Goal: Task Accomplishment & Management: Use online tool/utility

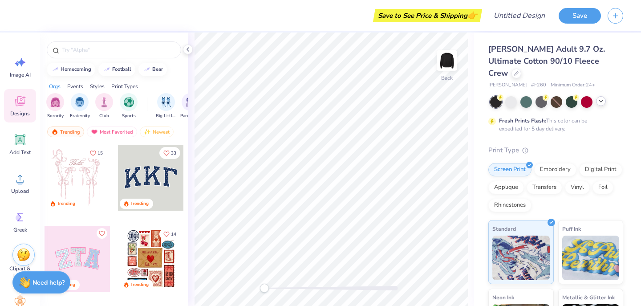
click at [603, 97] on icon at bounding box center [600, 100] width 7 height 7
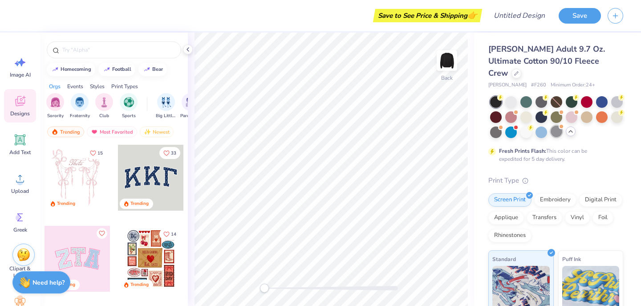
click at [562, 126] on div at bounding box center [557, 132] width 12 height 12
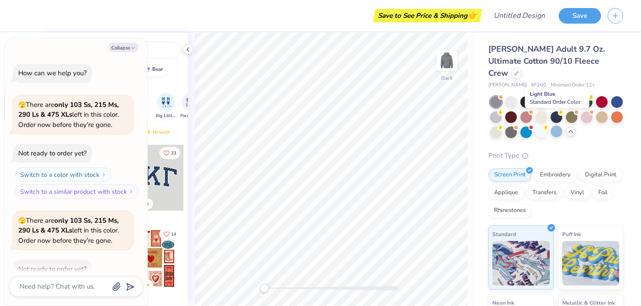
scroll to position [49, 0]
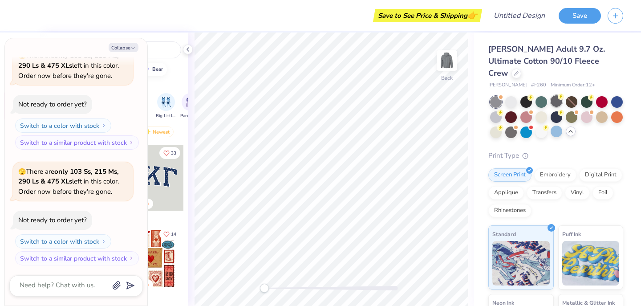
click at [559, 95] on div at bounding box center [557, 101] width 12 height 12
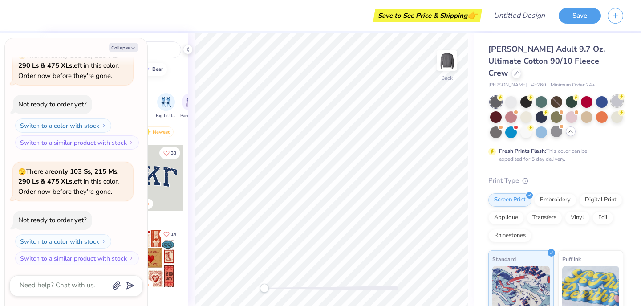
click at [616, 95] on div at bounding box center [617, 101] width 12 height 12
click at [128, 45] on button "Collapse" at bounding box center [124, 47] width 30 height 9
type textarea "x"
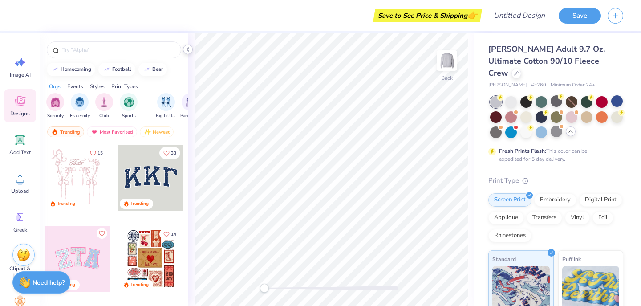
click at [191, 50] on icon at bounding box center [187, 49] width 7 height 7
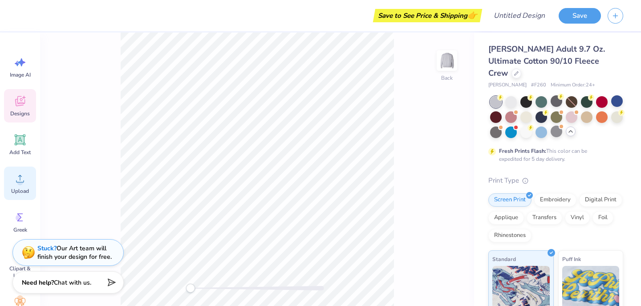
click at [25, 193] on span "Upload" at bounding box center [20, 190] width 18 height 7
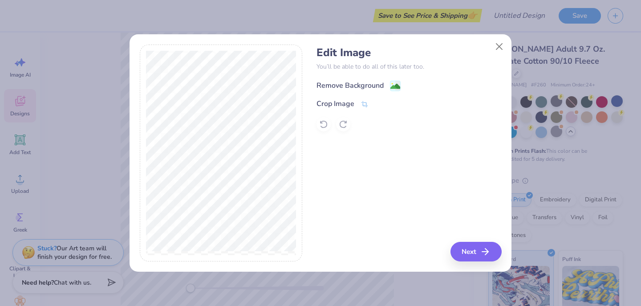
click at [392, 86] on image at bounding box center [395, 86] width 10 height 10
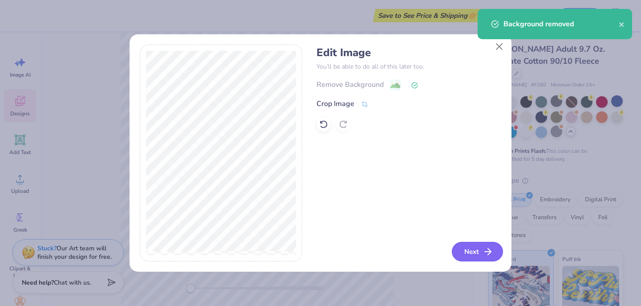
click at [478, 251] on button "Next" at bounding box center [477, 252] width 51 height 20
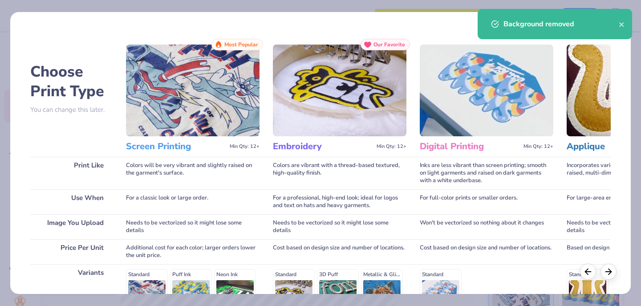
scroll to position [138, 0]
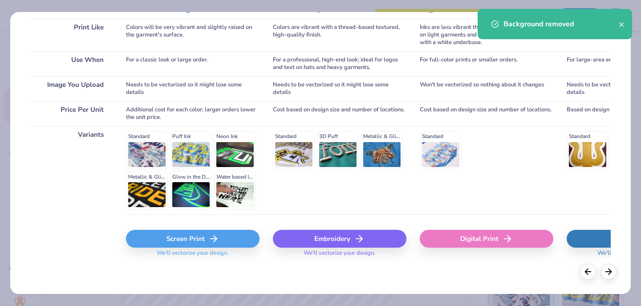
click at [149, 244] on div "Screen Print" at bounding box center [193, 239] width 134 height 18
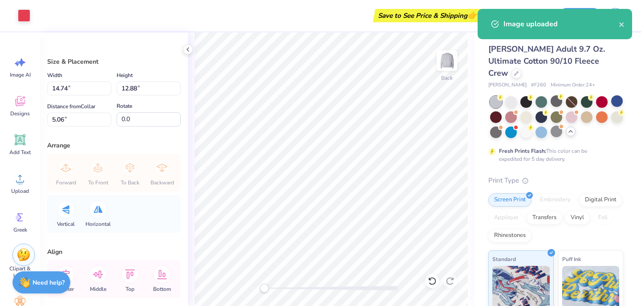
type input "3.52"
type input "3.07"
type input "14.87"
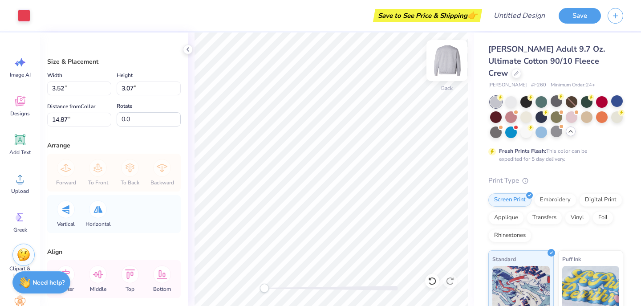
click at [446, 53] on img at bounding box center [447, 61] width 36 height 36
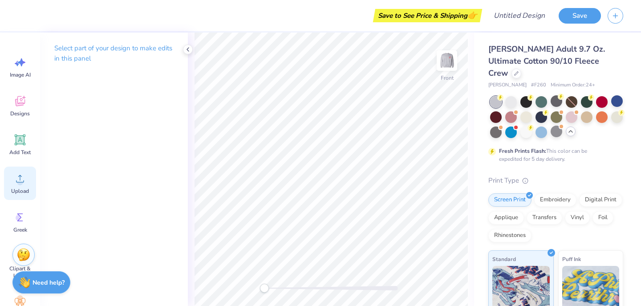
click at [20, 186] on div "Upload" at bounding box center [20, 182] width 32 height 33
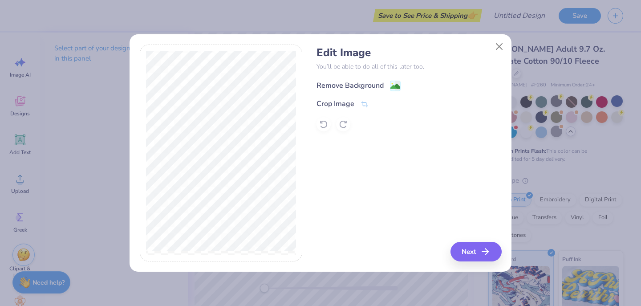
click at [389, 86] on div "Remove Background" at bounding box center [358, 85] width 84 height 11
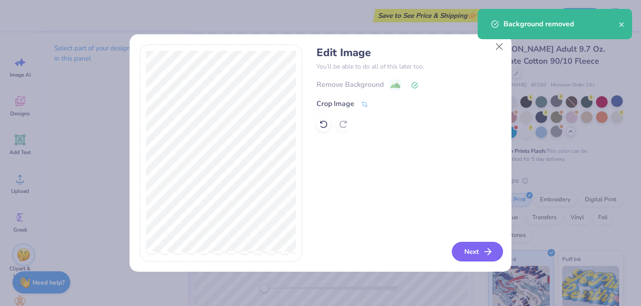
click at [479, 255] on button "Next" at bounding box center [477, 252] width 51 height 20
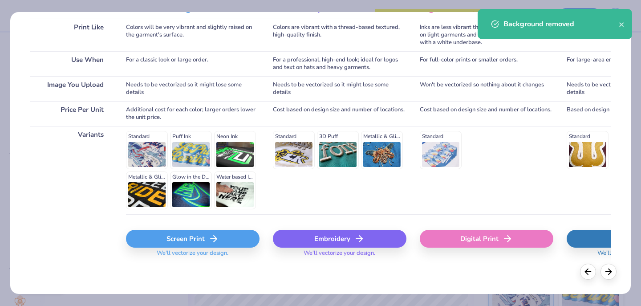
click at [164, 244] on div "Screen Print" at bounding box center [193, 239] width 134 height 18
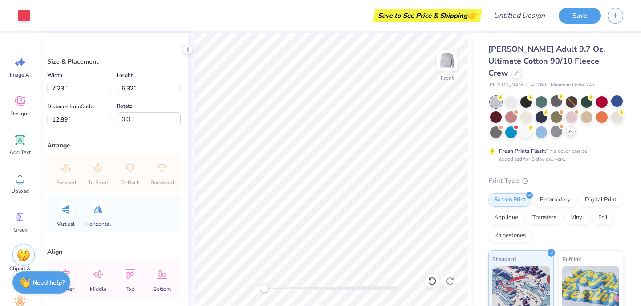
type input "7.23"
type input "6.32"
type input "12.89"
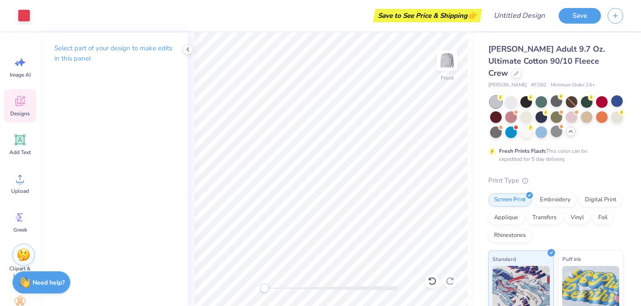
click at [21, 107] on icon at bounding box center [19, 100] width 13 height 13
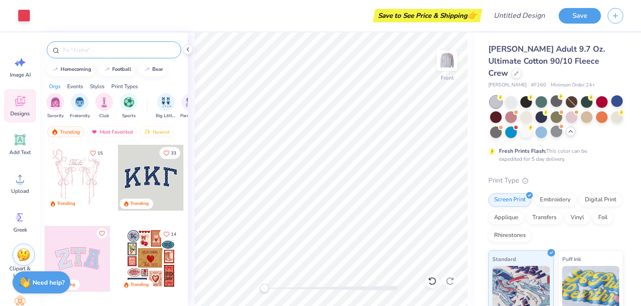
click at [107, 48] on input "text" at bounding box center [118, 49] width 114 height 9
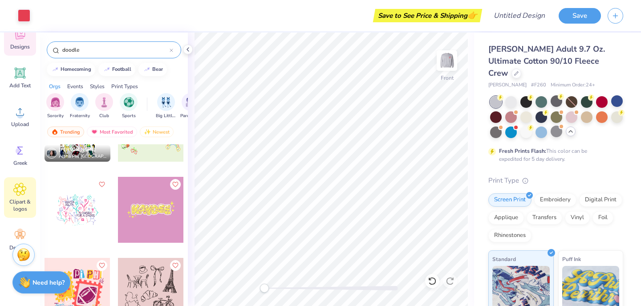
scroll to position [82, 0]
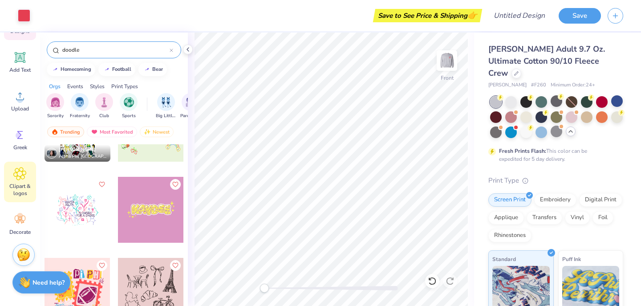
type input "doodle"
click at [17, 183] on span "Clipart & logos" at bounding box center [19, 189] width 29 height 14
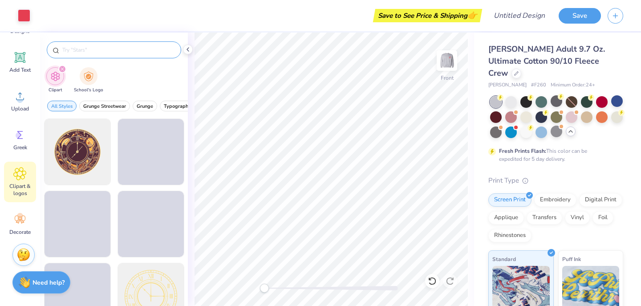
click at [117, 49] on input "text" at bounding box center [118, 49] width 114 height 9
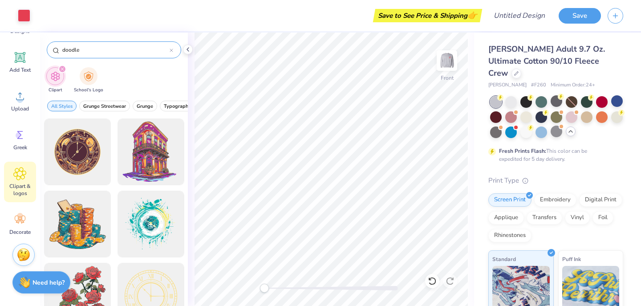
type input "doodle"
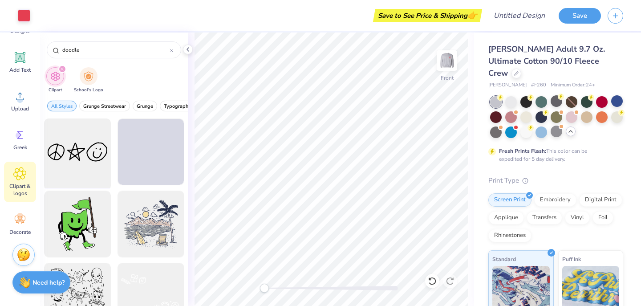
click at [88, 163] on div at bounding box center [77, 151] width 73 height 73
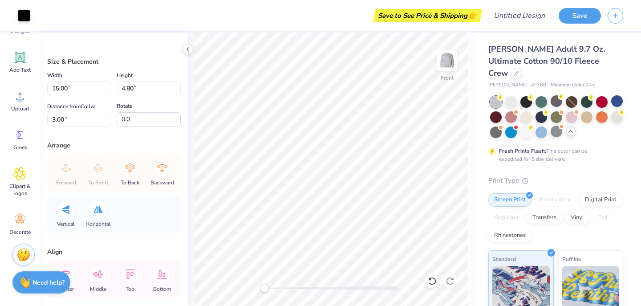
type input "7.65"
type input "2.45"
type input "5.35"
click at [20, 13] on div at bounding box center [24, 14] width 12 height 12
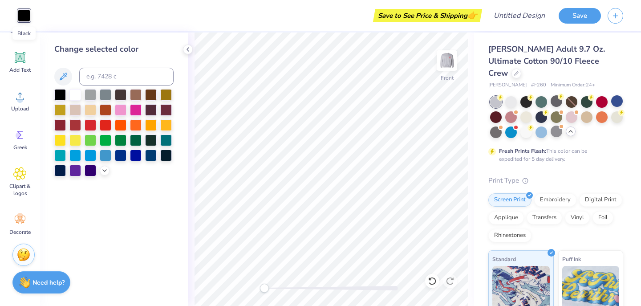
click at [22, 11] on div at bounding box center [24, 15] width 12 height 12
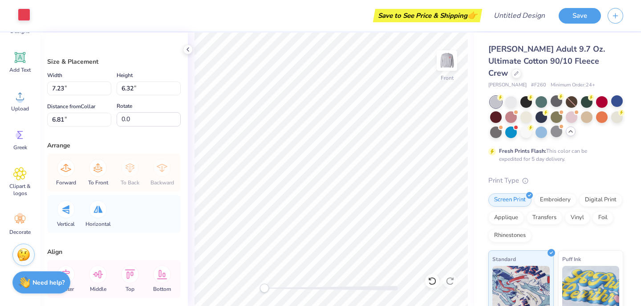
type input "7.65"
type input "2.45"
type input "13.14"
click at [23, 13] on div at bounding box center [24, 14] width 12 height 12
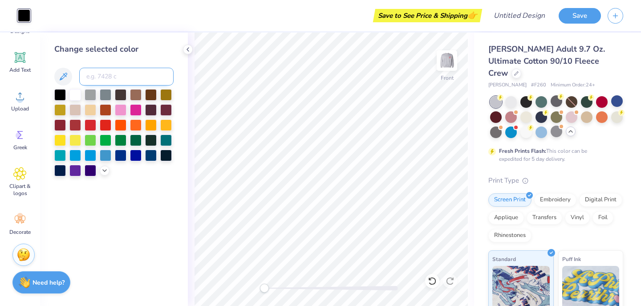
click at [101, 79] on input at bounding box center [126, 77] width 94 height 18
type input "710"
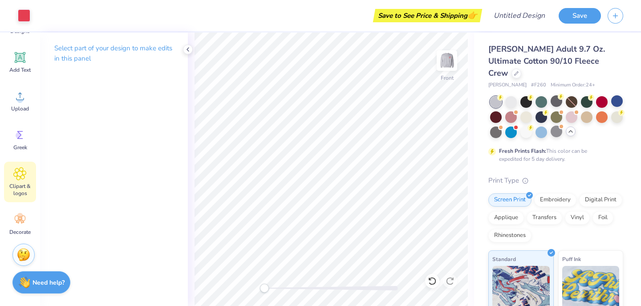
click at [21, 174] on icon at bounding box center [19, 173] width 5 height 5
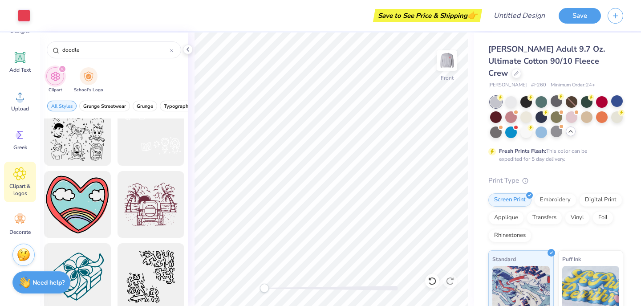
scroll to position [134, 0]
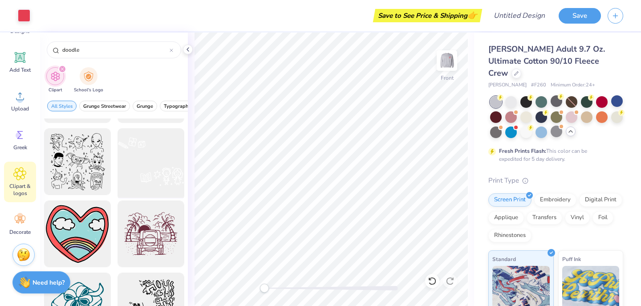
click at [153, 172] on div at bounding box center [150, 161] width 73 height 73
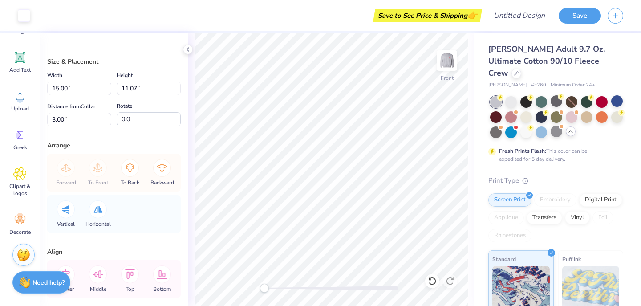
type input "12.26"
type input "9.61"
type input "7.09"
type input "16.24"
type input "7.65"
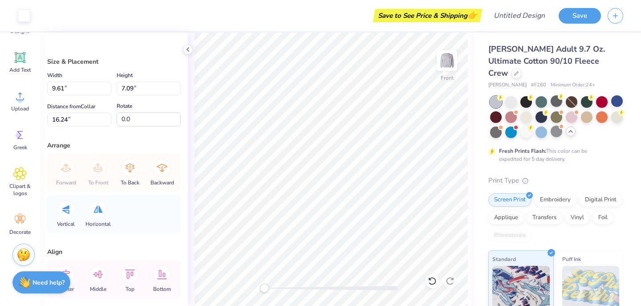
type input "2.45"
type input "13.14"
type input "9.61"
type input "7.09"
type input "16.24"
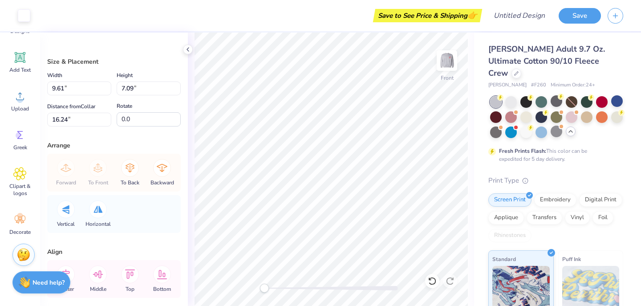
type input "10.66"
type input "7.86"
type input "8.06"
click at [30, 16] on div at bounding box center [24, 14] width 12 height 12
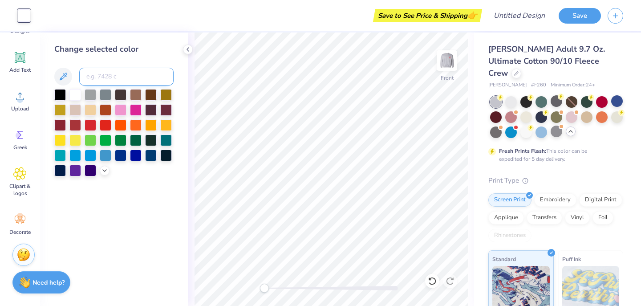
click at [106, 74] on input at bounding box center [126, 77] width 94 height 18
type input "710"
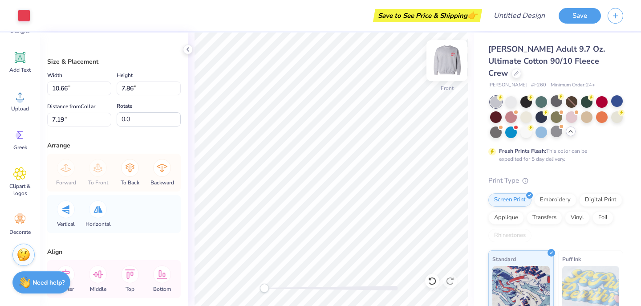
type input "12.26"
type input "9.05"
click at [527, 95] on div at bounding box center [526, 101] width 12 height 12
type input "6.81"
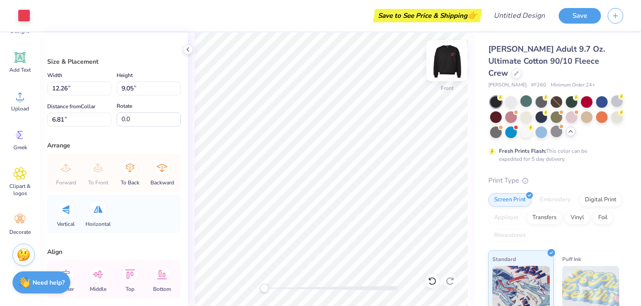
click at [448, 73] on img at bounding box center [447, 61] width 36 height 36
click at [448, 69] on img at bounding box center [447, 61] width 18 height 18
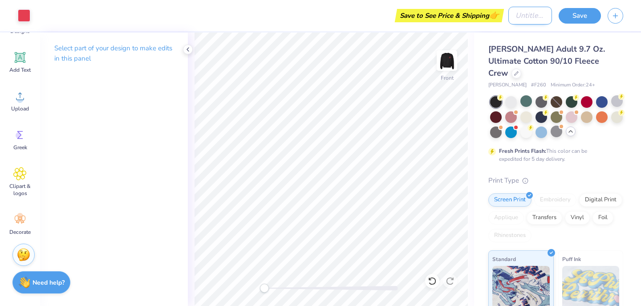
click at [538, 14] on input "Design Title" at bounding box center [530, 16] width 44 height 18
type input "g"
type input "girls inc crew"
click at [572, 15] on button "Save" at bounding box center [580, 15] width 42 height 16
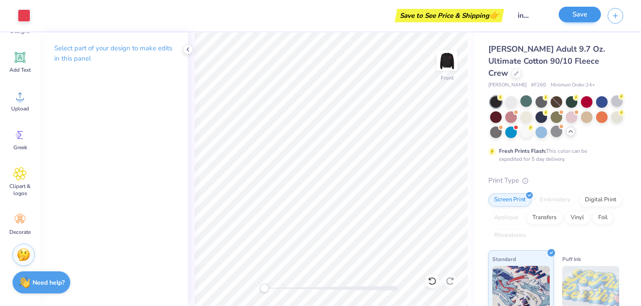
scroll to position [0, 0]
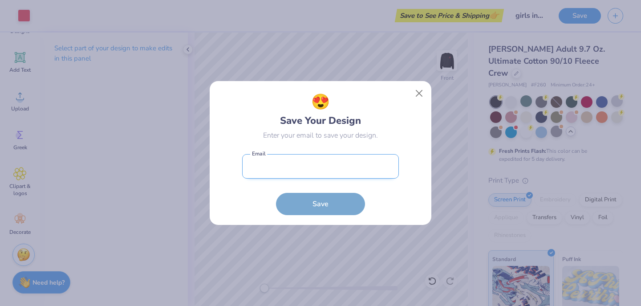
click at [345, 168] on input "email" at bounding box center [320, 166] width 157 height 24
type input "[EMAIL_ADDRESS][DOMAIN_NAME]"
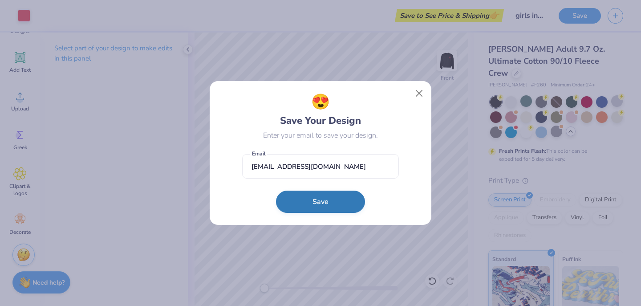
click at [312, 202] on button "Save" at bounding box center [320, 202] width 89 height 22
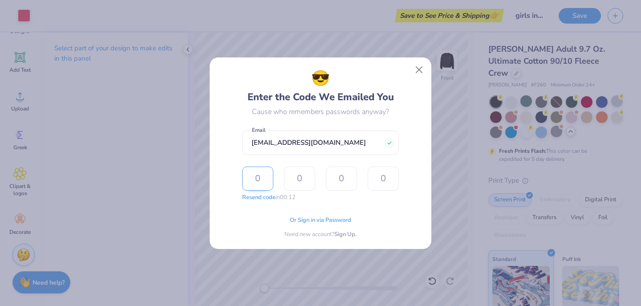
type input "7"
type input "2"
type input "9"
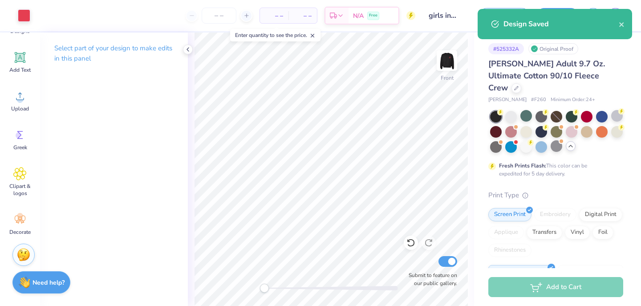
click at [626, 24] on div "Design Saved" at bounding box center [555, 24] width 154 height 30
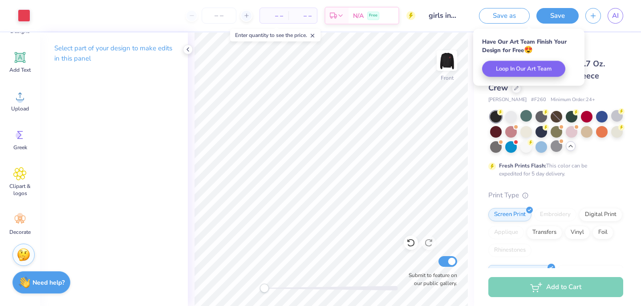
click at [303, 13] on span "– –" at bounding box center [303, 15] width 18 height 9
click at [285, 14] on div "– – Per Item" at bounding box center [274, 15] width 28 height 15
click at [223, 16] on input "number" at bounding box center [219, 16] width 35 height 16
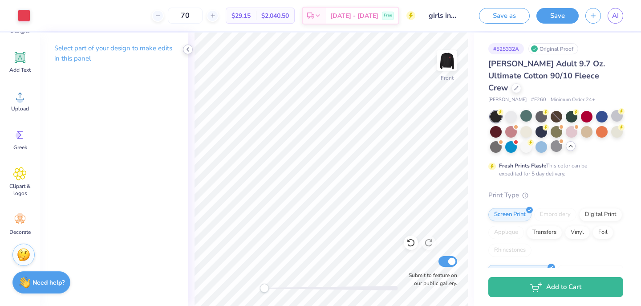
click at [189, 50] on icon at bounding box center [187, 49] width 7 height 7
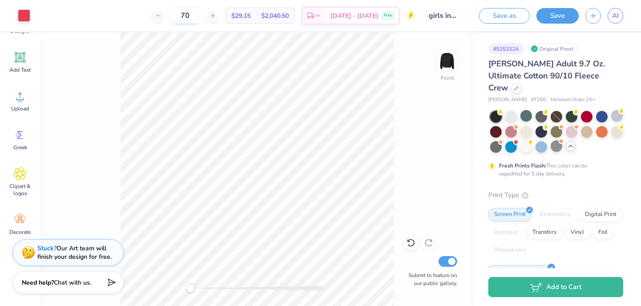
click at [203, 17] on input "70" at bounding box center [185, 16] width 35 height 16
type input "7"
type input "63"
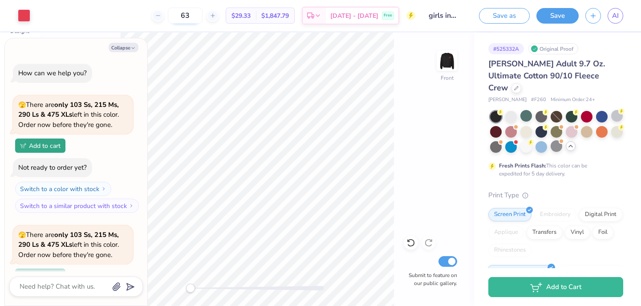
scroll to position [126, 0]
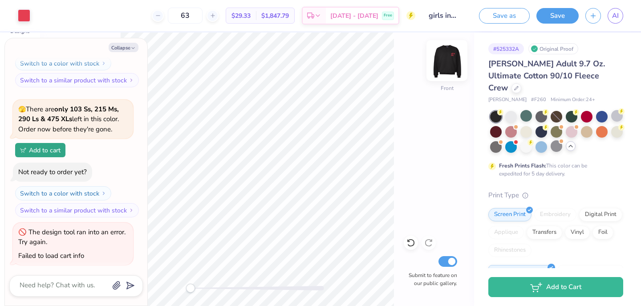
click at [447, 69] on img at bounding box center [447, 61] width 36 height 36
click at [127, 46] on button "Collapse" at bounding box center [124, 47] width 30 height 9
type textarea "x"
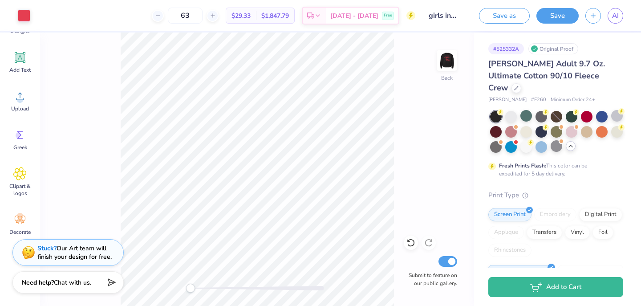
click at [174, 289] on div "Back Submit to feature on our public gallery." at bounding box center [257, 168] width 434 height 273
click at [448, 64] on img at bounding box center [447, 61] width 36 height 36
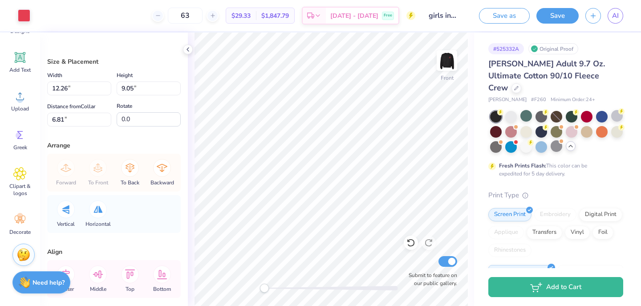
type input "13.01"
type input "9.60"
type input "5.34"
type input "11.97"
type input "8.83"
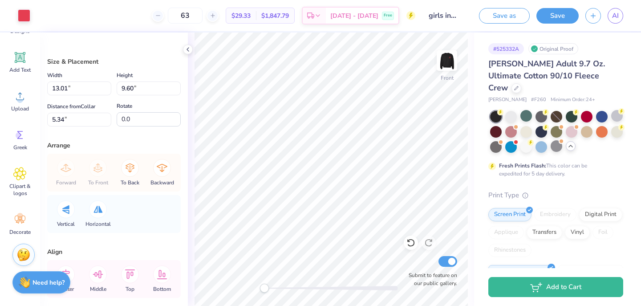
type input "7.58"
type input "12.53"
type input "9.24"
type input "6.81"
type input "6.90"
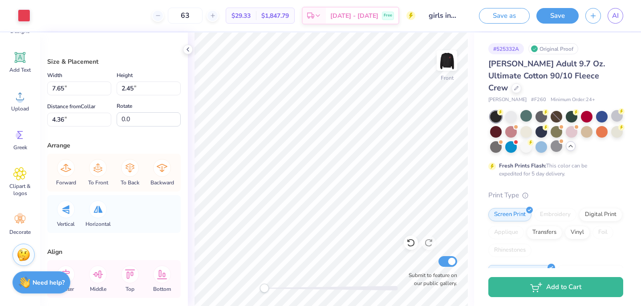
type input "2.21"
type input "4.60"
